Goal: Task Accomplishment & Management: Use online tool/utility

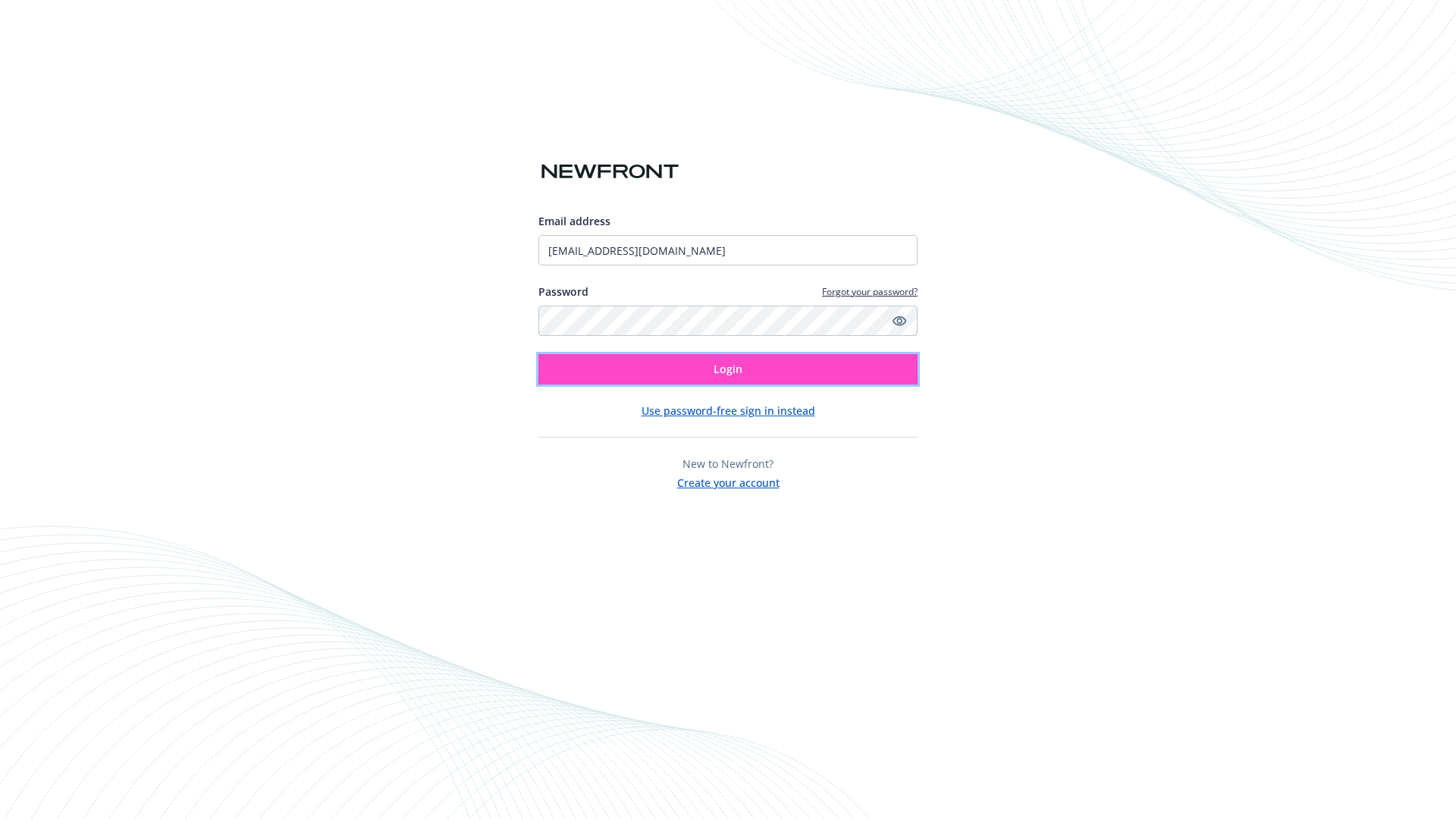
click at [728, 369] on span "Login" at bounding box center [728, 368] width 29 height 14
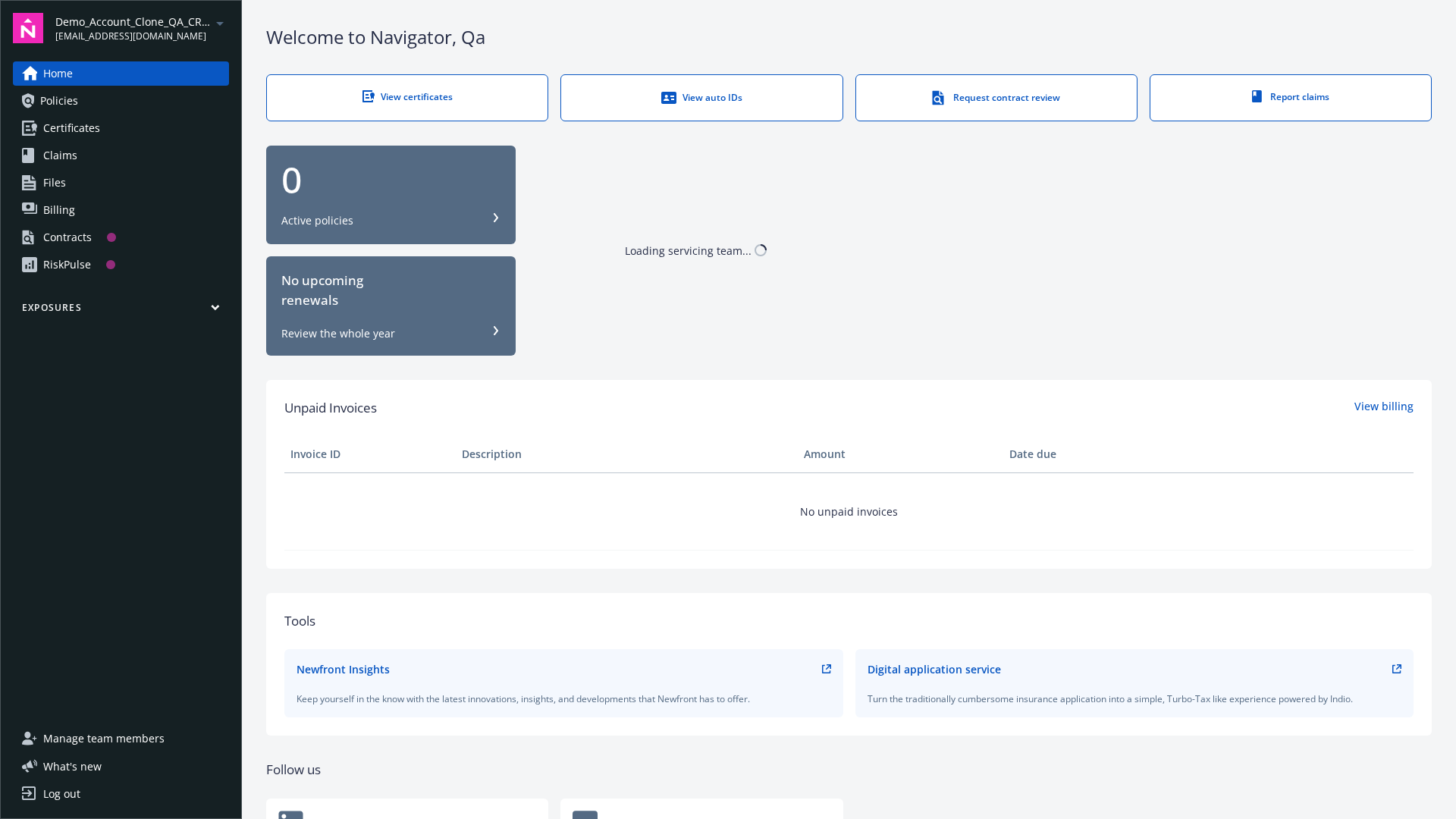
click at [141, 28] on span "Demo_Account_Clone_QA_CR_Tests_Prospect" at bounding box center [134, 21] width 156 height 16
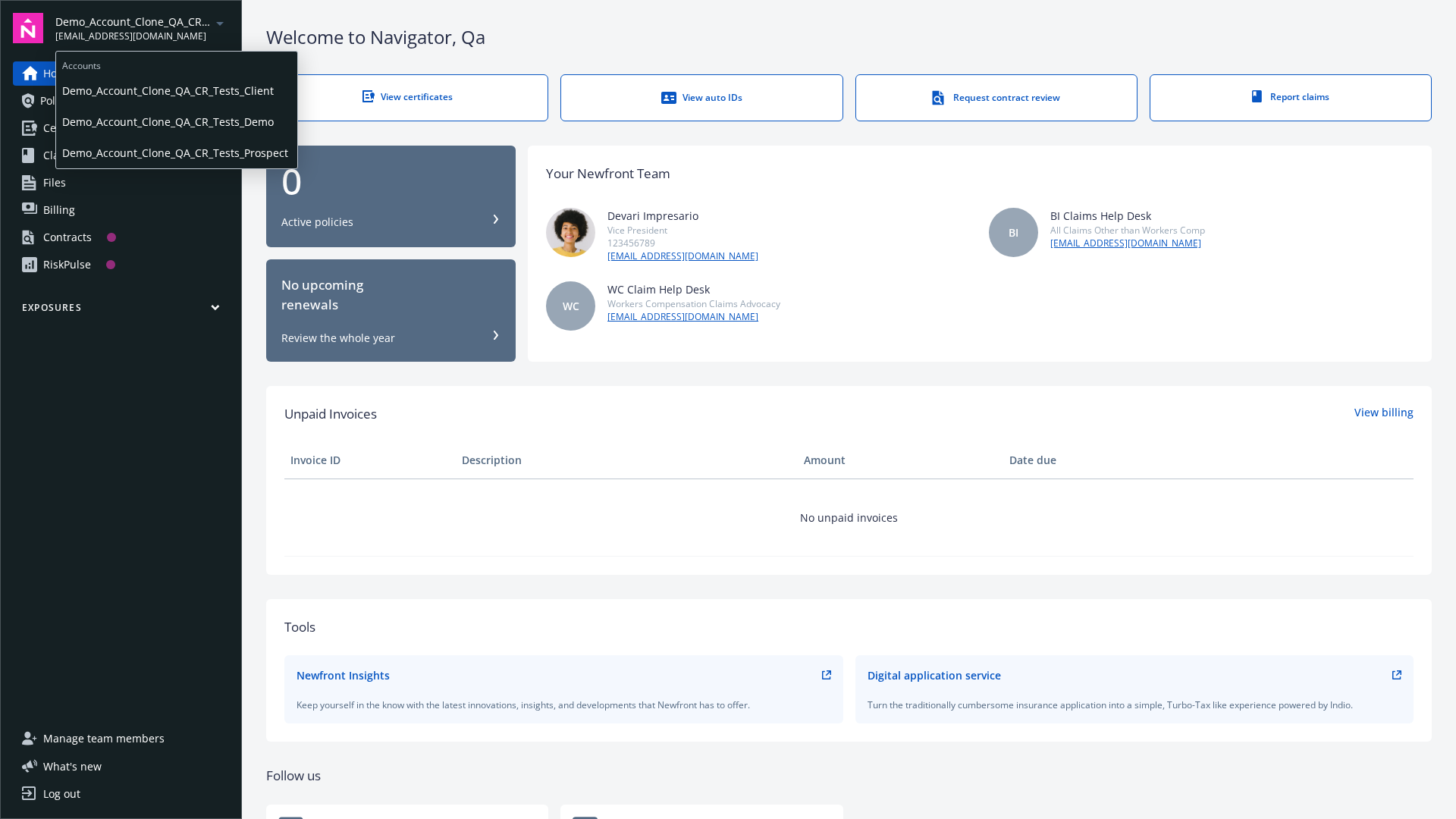
click at [175, 90] on span "Demo_Account_Clone_QA_CR_Tests_Client" at bounding box center [177, 90] width 229 height 31
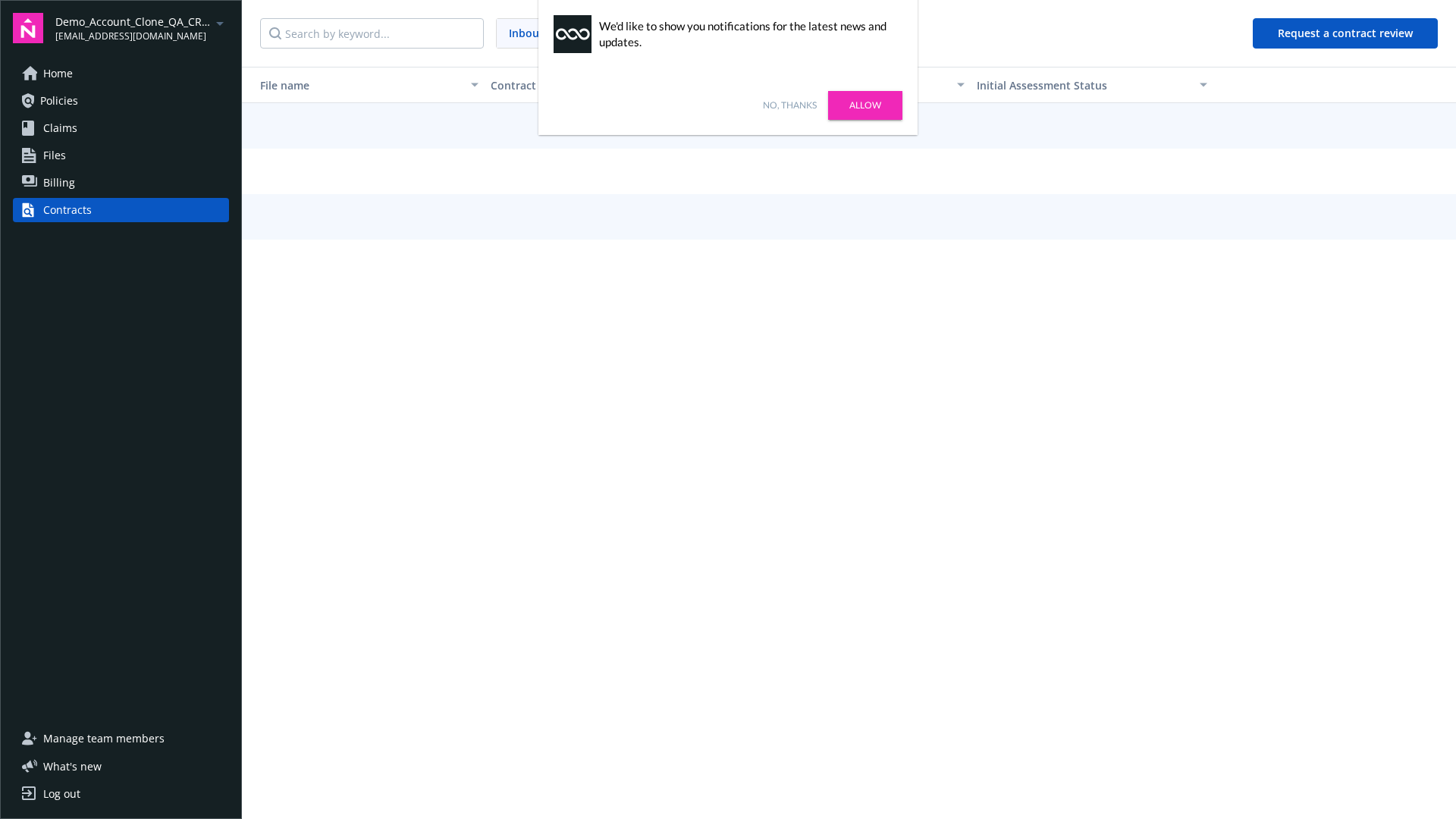
click at [790, 106] on link "No, thanks" at bounding box center [790, 106] width 54 height 13
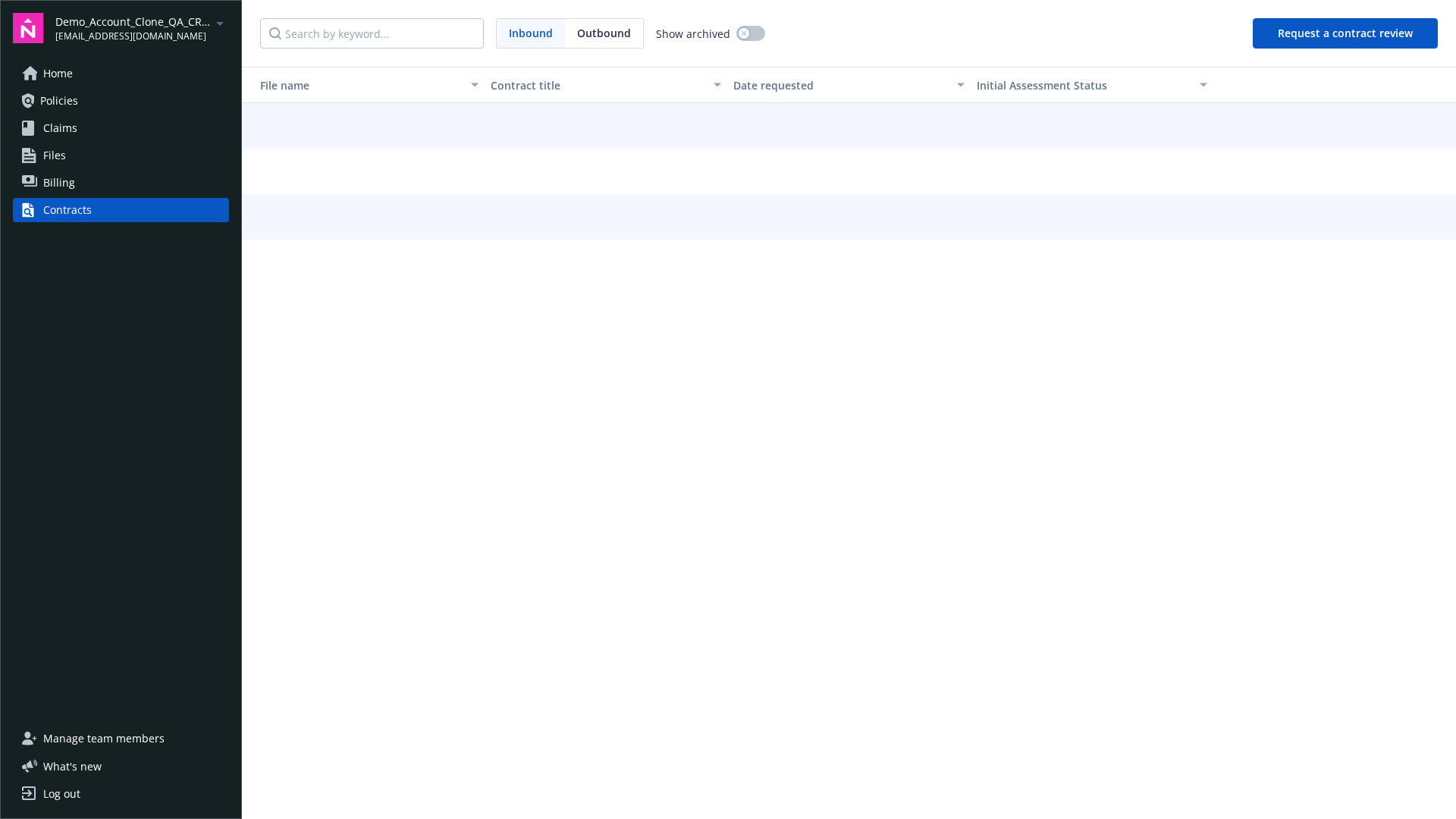
click at [1346, 34] on button "Request a contract review" at bounding box center [1345, 34] width 185 height 31
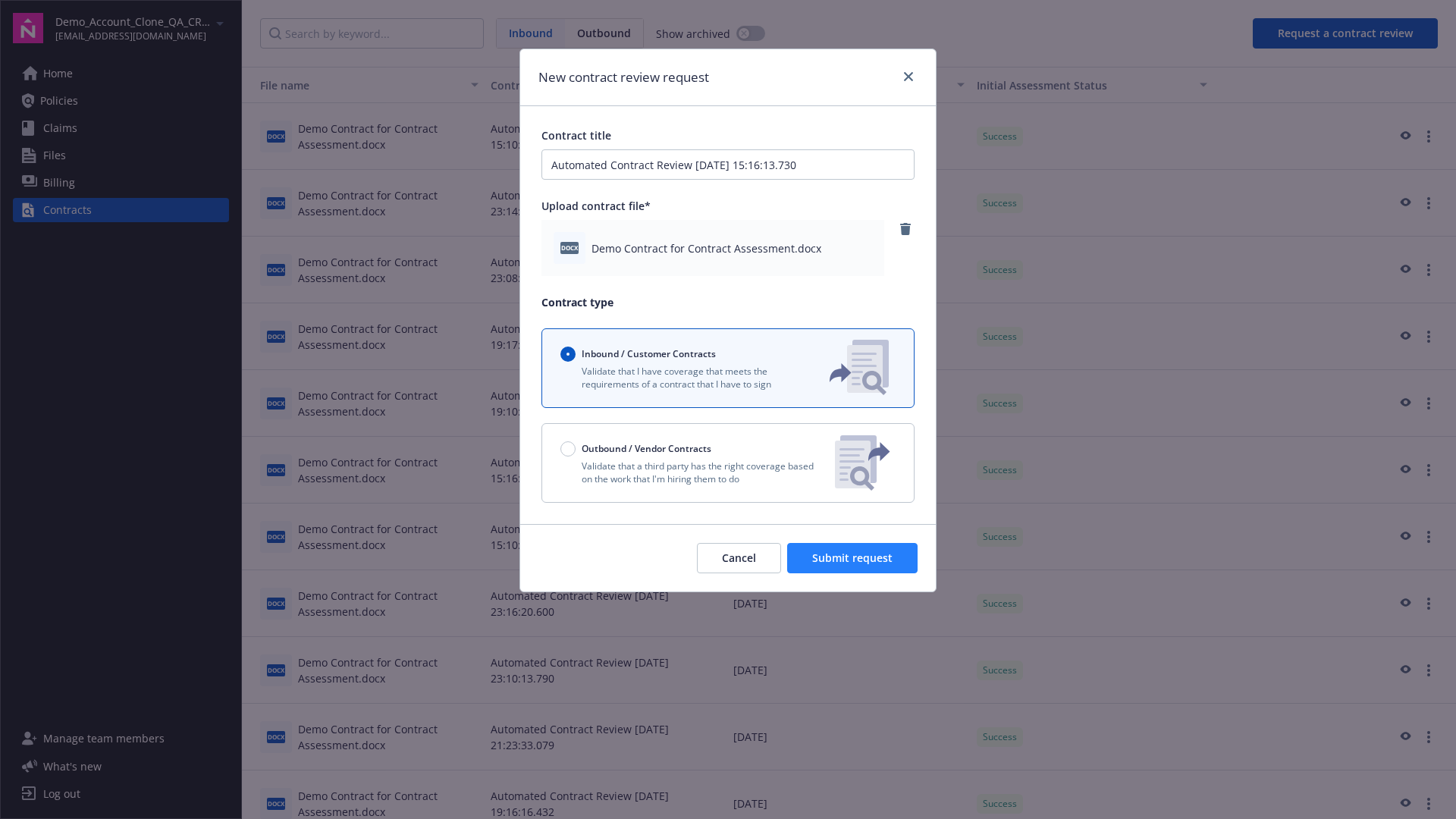
type input "Automated Contract Review 09-22-2025 15:16:13.730"
click at [853, 558] on span "Submit request" at bounding box center [853, 558] width 81 height 14
